Goal: Communication & Community: Answer question/provide support

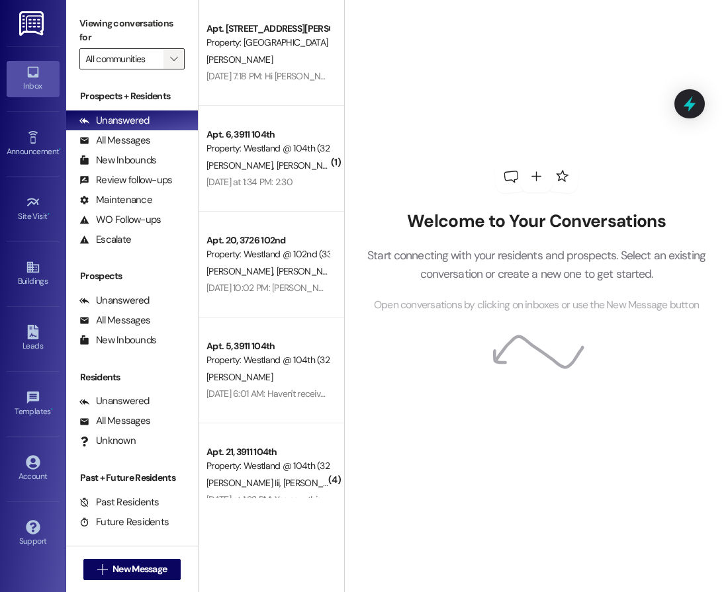
click at [173, 63] on icon "" at bounding box center [173, 59] width 7 height 11
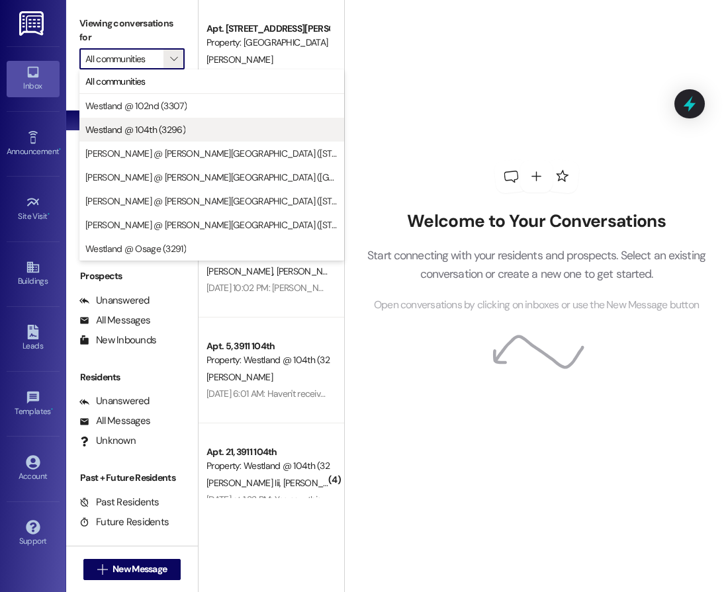
click at [169, 132] on span "Westland @ 104th (3296)" at bounding box center [135, 129] width 100 height 13
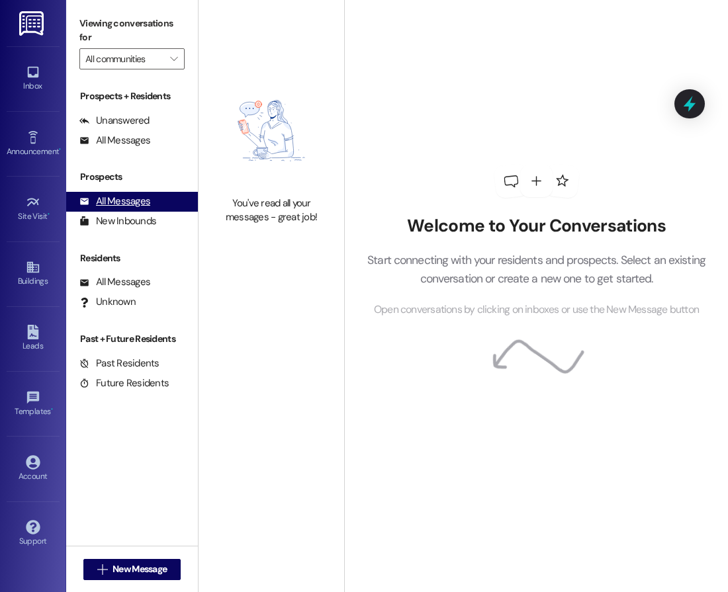
type input "Westland @ 104th (3296)"
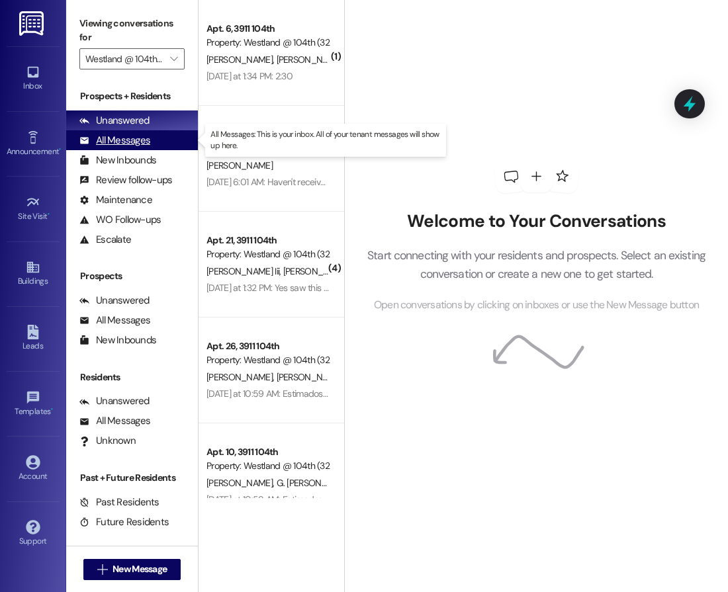
click at [134, 140] on div "All Messages" at bounding box center [114, 141] width 71 height 14
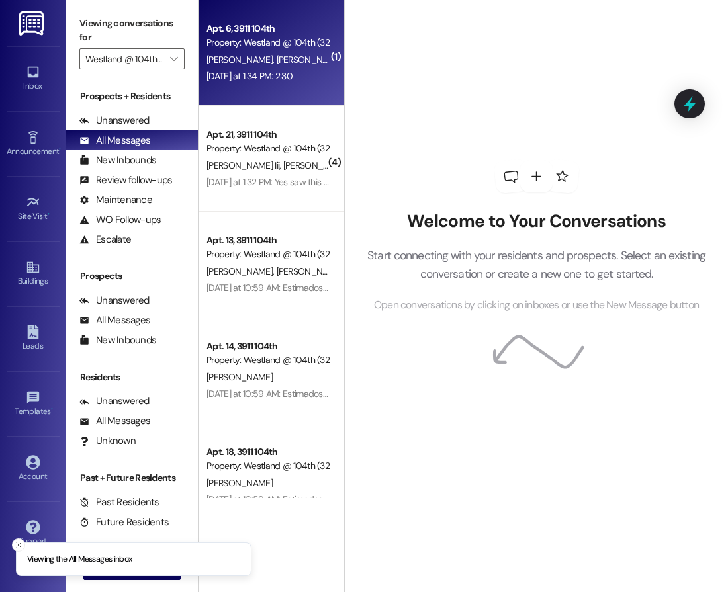
click at [275, 54] on div "[PERSON_NAME] [PERSON_NAME]" at bounding box center [267, 60] width 125 height 17
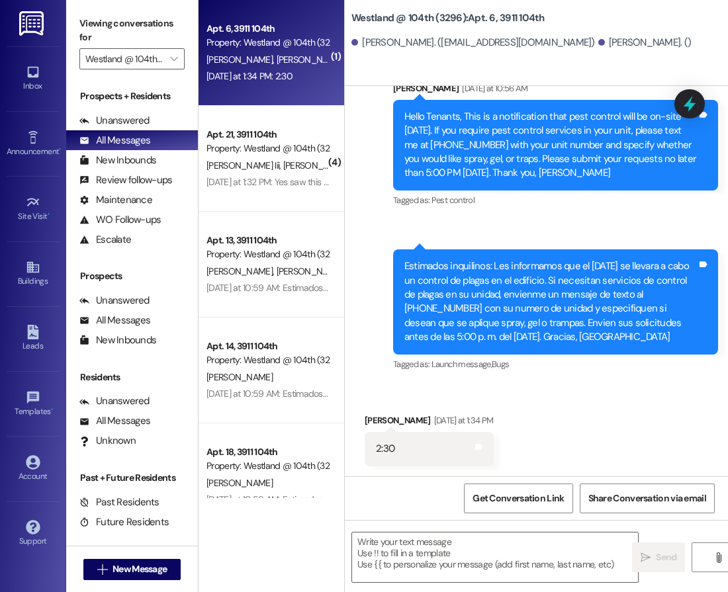
scroll to position [968, 0]
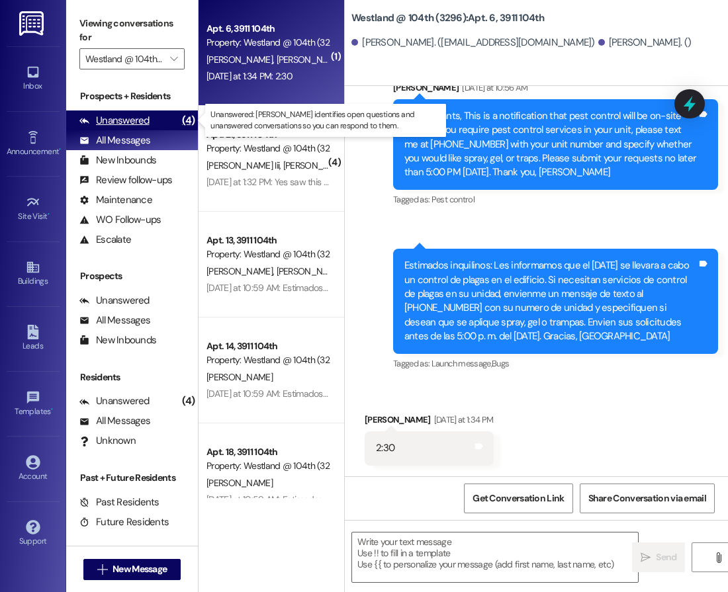
drag, startPoint x: 136, startPoint y: 124, endPoint x: 122, endPoint y: 128, distance: 14.5
click at [136, 126] on div "Unanswered" at bounding box center [114, 121] width 70 height 14
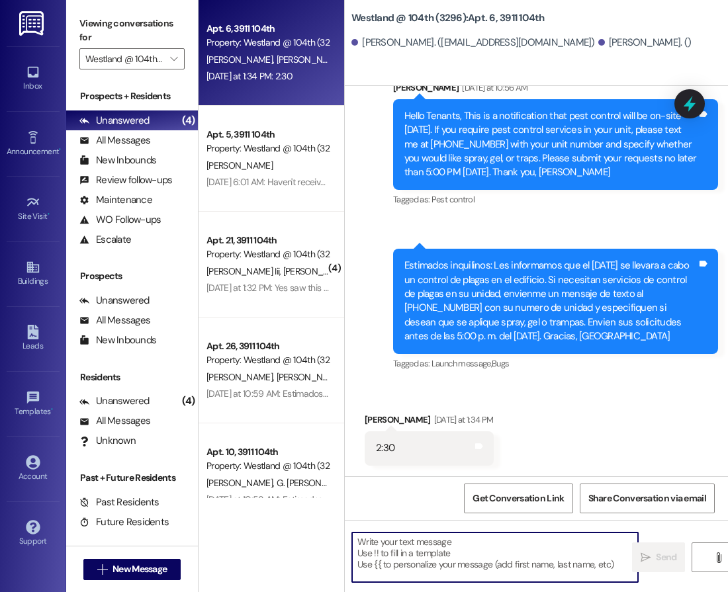
click at [494, 540] on textarea at bounding box center [495, 558] width 286 height 50
type textarea "Gotcha!"
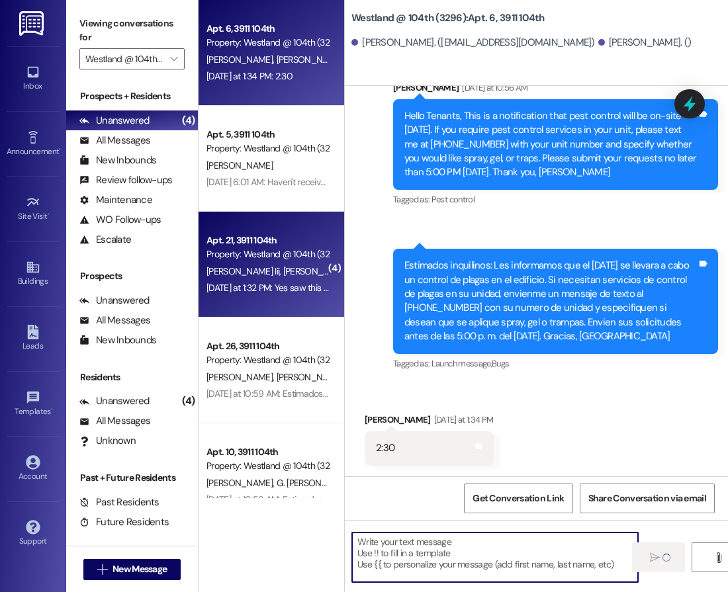
scroll to position [968, 0]
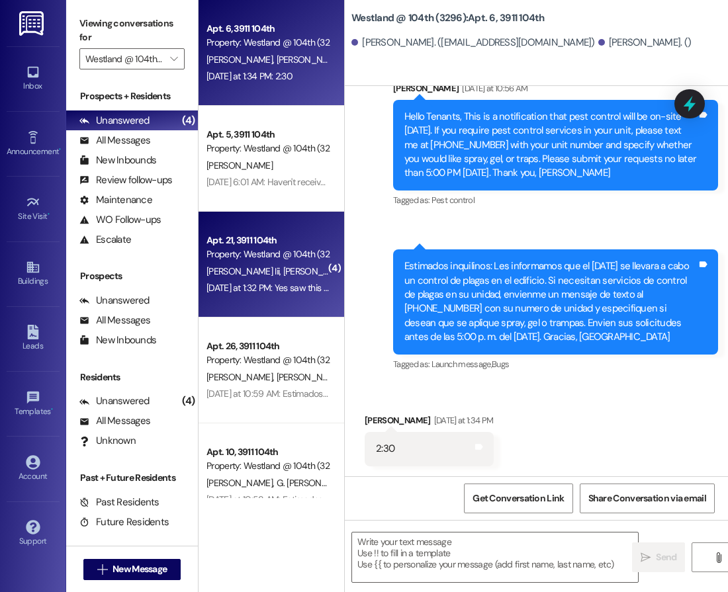
click at [283, 265] on span "[PERSON_NAME]" at bounding box center [316, 271] width 66 height 12
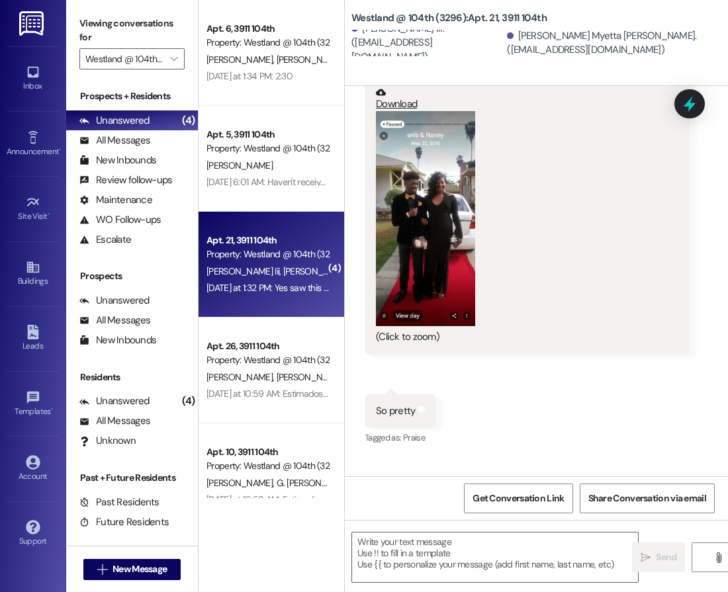
scroll to position [1041, 0]
